Goal: Task Accomplishment & Management: Complete application form

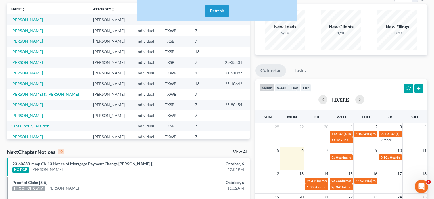
scroll to position [38, 0]
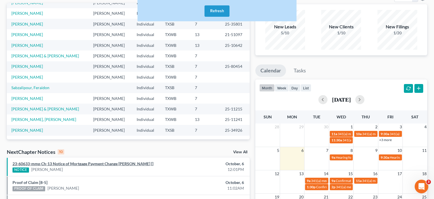
click at [78, 163] on link "23-60633-mmp Ch-13 Notice of Mortgage Payment Change [PERSON_NAME] []" at bounding box center [83, 164] width 141 height 5
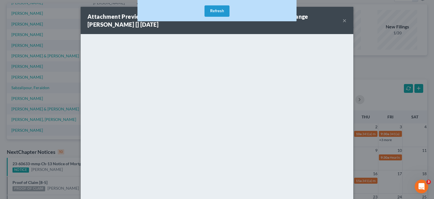
click at [218, 10] on button "Refresh" at bounding box center [217, 10] width 25 height 11
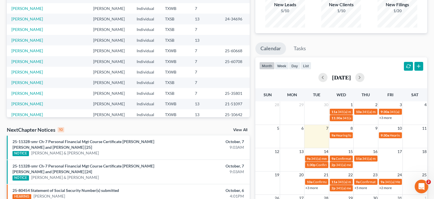
scroll to position [65, 0]
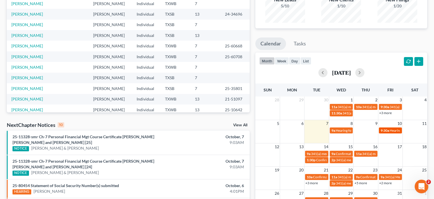
click at [392, 130] on span "Hearing for [PERSON_NAME]" at bounding box center [412, 131] width 44 height 4
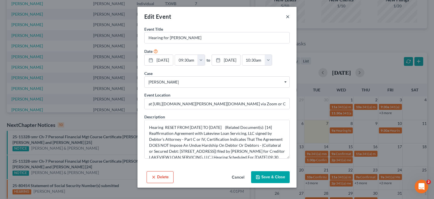
click at [288, 16] on button "×" at bounding box center [288, 16] width 4 height 7
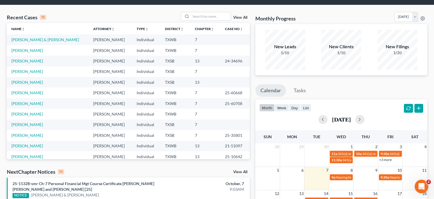
scroll to position [18, 0]
click at [198, 17] on input "search" at bounding box center [211, 16] width 40 height 8
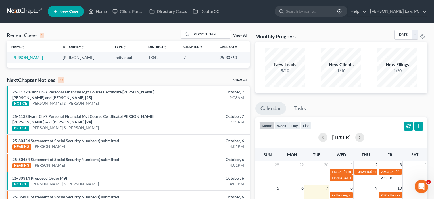
scroll to position [0, 0]
type input "bauer"
click at [25, 57] on link "Bauer, Barbara" at bounding box center [27, 57] width 32 height 5
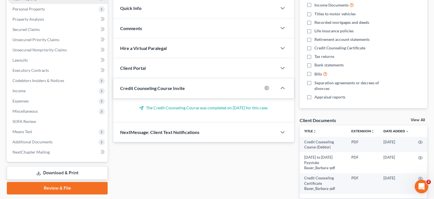
scroll to position [97, 0]
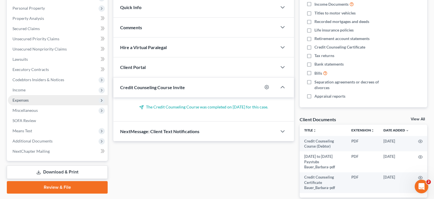
click at [22, 100] on span "Expenses" at bounding box center [21, 100] width 16 height 5
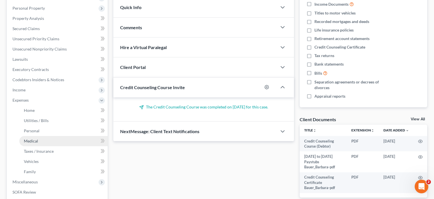
click at [28, 141] on span "Medical" at bounding box center [31, 141] width 14 height 5
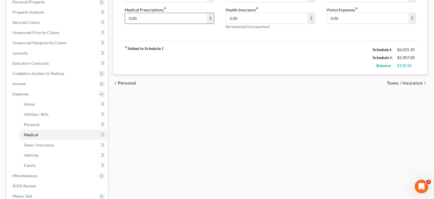
scroll to position [105, 0]
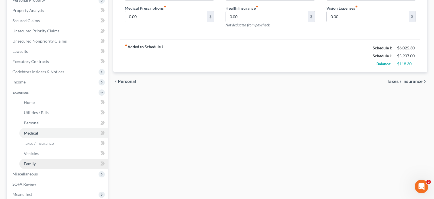
click at [31, 165] on span "Family" at bounding box center [30, 164] width 12 height 5
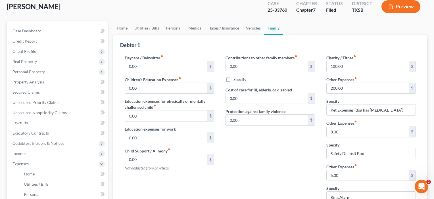
scroll to position [32, 0]
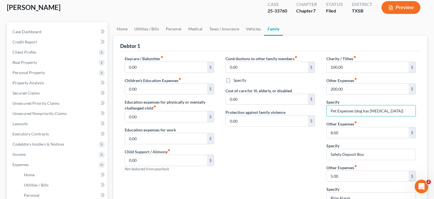
drag, startPoint x: 390, startPoint y: 114, endPoint x: 322, endPoint y: 107, distance: 68.1
click at [322, 107] on div "Charity / Tithes fiber_manual_record 100.00 $ Other Expenses fiber_manual_recor…" at bounding box center [371, 132] width 101 height 153
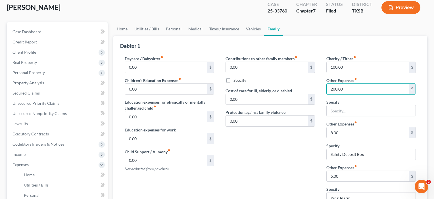
drag, startPoint x: 332, startPoint y: 87, endPoint x: 293, endPoint y: 87, distance: 39.5
click at [293, 87] on div "Daycare / Babysitter fiber_manual_record 0.00 $ Children's Education Expenses f…" at bounding box center [270, 157] width 303 height 203
click at [344, 106] on input "text" at bounding box center [371, 110] width 89 height 11
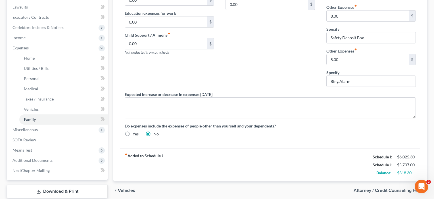
scroll to position [150, 0]
click at [24, 150] on span "Means Test" at bounding box center [23, 150] width 20 height 5
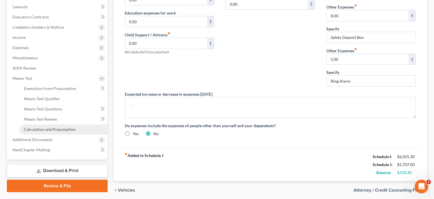
click at [40, 130] on span "Calculation and Presumption" at bounding box center [50, 129] width 52 height 5
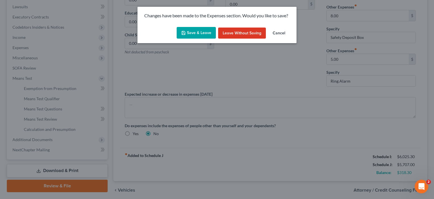
click at [195, 35] on button "Save & Leave" at bounding box center [196, 33] width 39 height 12
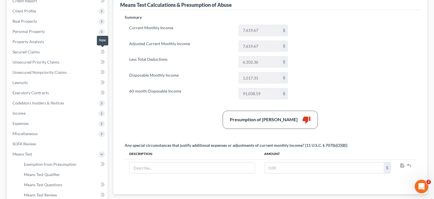
scroll to position [74, 0]
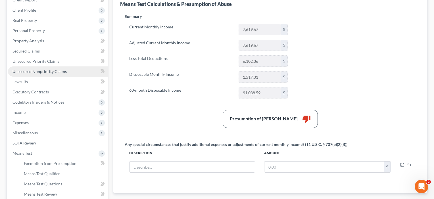
click at [45, 71] on span "Unsecured Nonpriority Claims" at bounding box center [40, 71] width 54 height 5
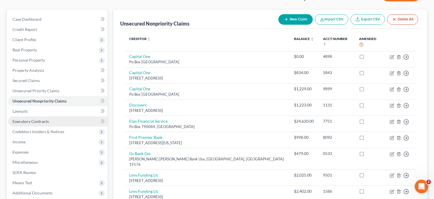
scroll to position [63, 0]
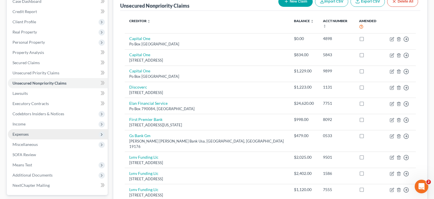
click at [18, 134] on span "Expenses" at bounding box center [21, 134] width 16 height 5
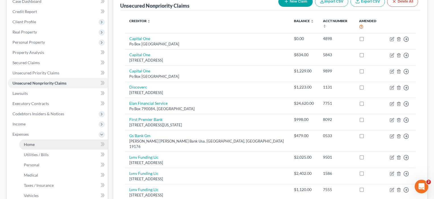
click at [22, 143] on link "Home" at bounding box center [63, 145] width 88 height 10
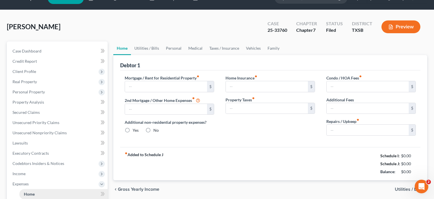
type input "2,354.00"
type input "0.00"
radio input "true"
type input "58.00"
type input "0.00"
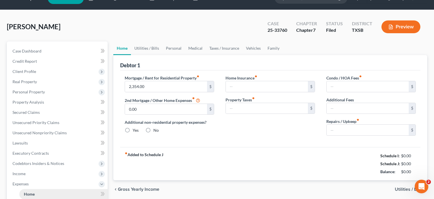
type input "0.00"
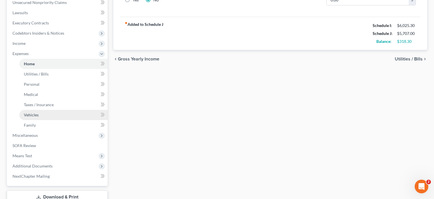
scroll to position [151, 0]
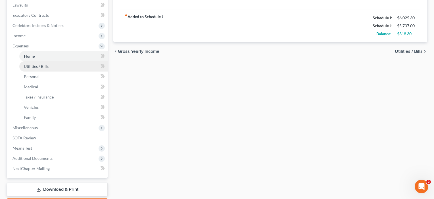
click at [36, 67] on span "Utilities / Bills" at bounding box center [36, 66] width 25 height 5
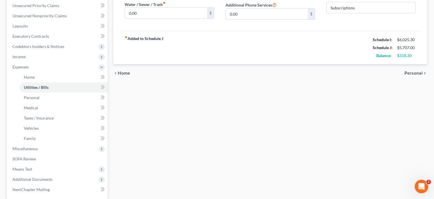
scroll to position [131, 0]
click at [31, 136] on span "Family" at bounding box center [30, 138] width 12 height 5
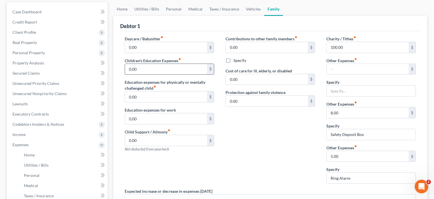
scroll to position [52, 0]
click at [48, 95] on span "Unsecured Nonpriority Claims" at bounding box center [40, 93] width 54 height 5
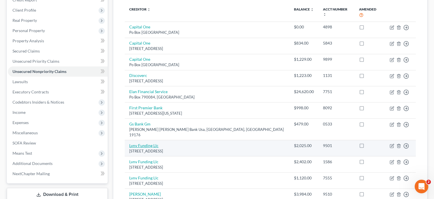
scroll to position [74, 0]
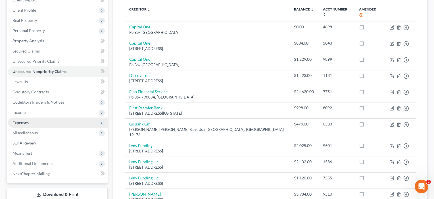
click at [21, 122] on span "Expenses" at bounding box center [21, 122] width 16 height 5
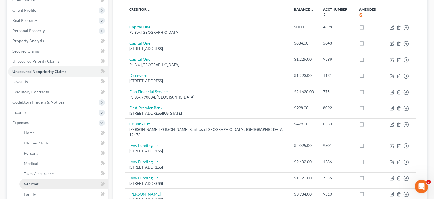
click at [31, 185] on span "Vehicles" at bounding box center [31, 184] width 15 height 5
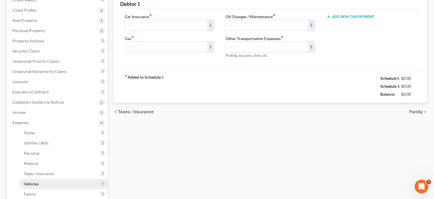
scroll to position [11, 0]
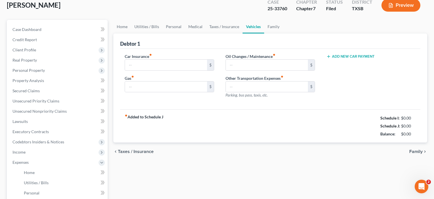
type input "228.00"
type input "350.00"
type input "100.00"
type input "45.00"
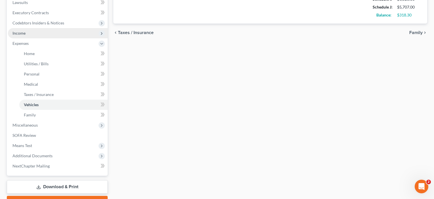
scroll to position [168, 0]
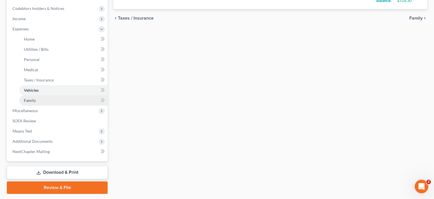
click at [35, 100] on span "Family" at bounding box center [30, 100] width 12 height 5
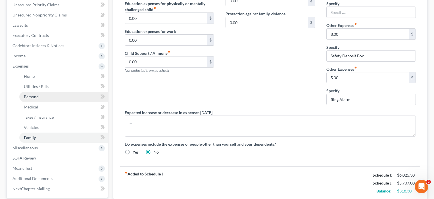
scroll to position [129, 0]
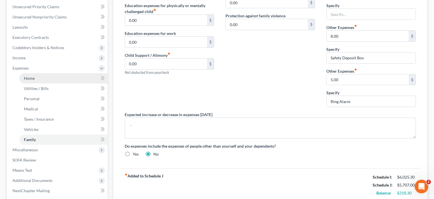
click at [32, 76] on span "Home" at bounding box center [29, 78] width 11 height 5
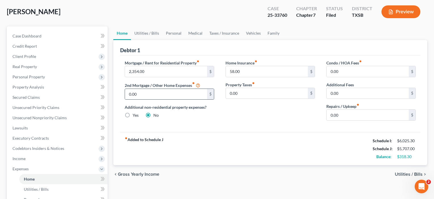
scroll to position [71, 0]
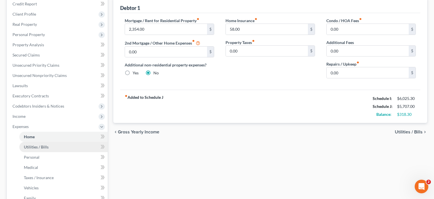
click at [42, 150] on link "Utilities / Bills" at bounding box center [63, 147] width 88 height 10
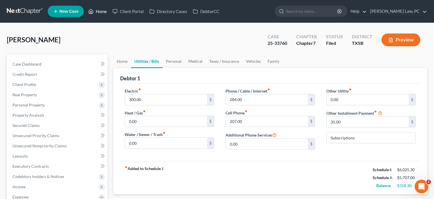
click at [100, 11] on link "Home" at bounding box center [98, 11] width 24 height 10
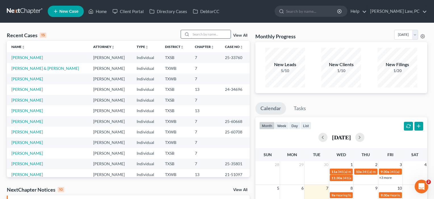
click at [205, 35] on input "search" at bounding box center [211, 34] width 40 height 8
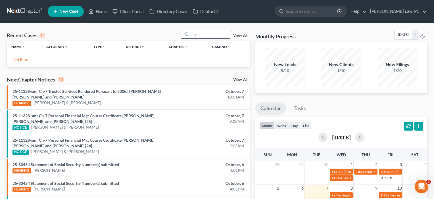
type input "h"
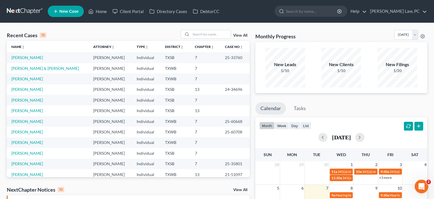
click at [68, 13] on span "New Case" at bounding box center [68, 11] width 19 height 4
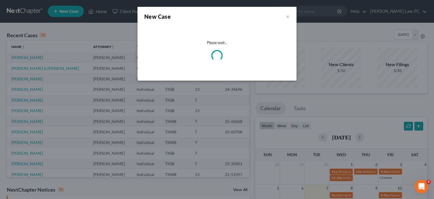
select select "79"
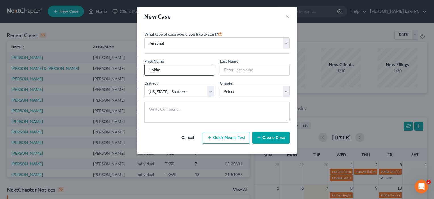
type input "Hokim"
click at [228, 69] on input "TRursunov" at bounding box center [254, 70] width 69 height 11
click at [245, 71] on input "Tursunov" at bounding box center [254, 70] width 69 height 11
type input "Tursunov"
select select "0"
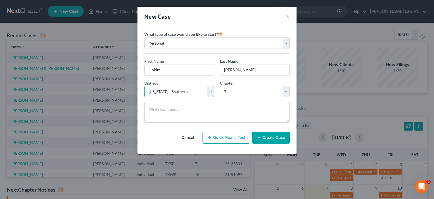
select select "80"
click at [274, 138] on button "Create Case" at bounding box center [272, 138] width 38 height 12
